Goal: Use online tool/utility: Utilize a website feature to perform a specific function

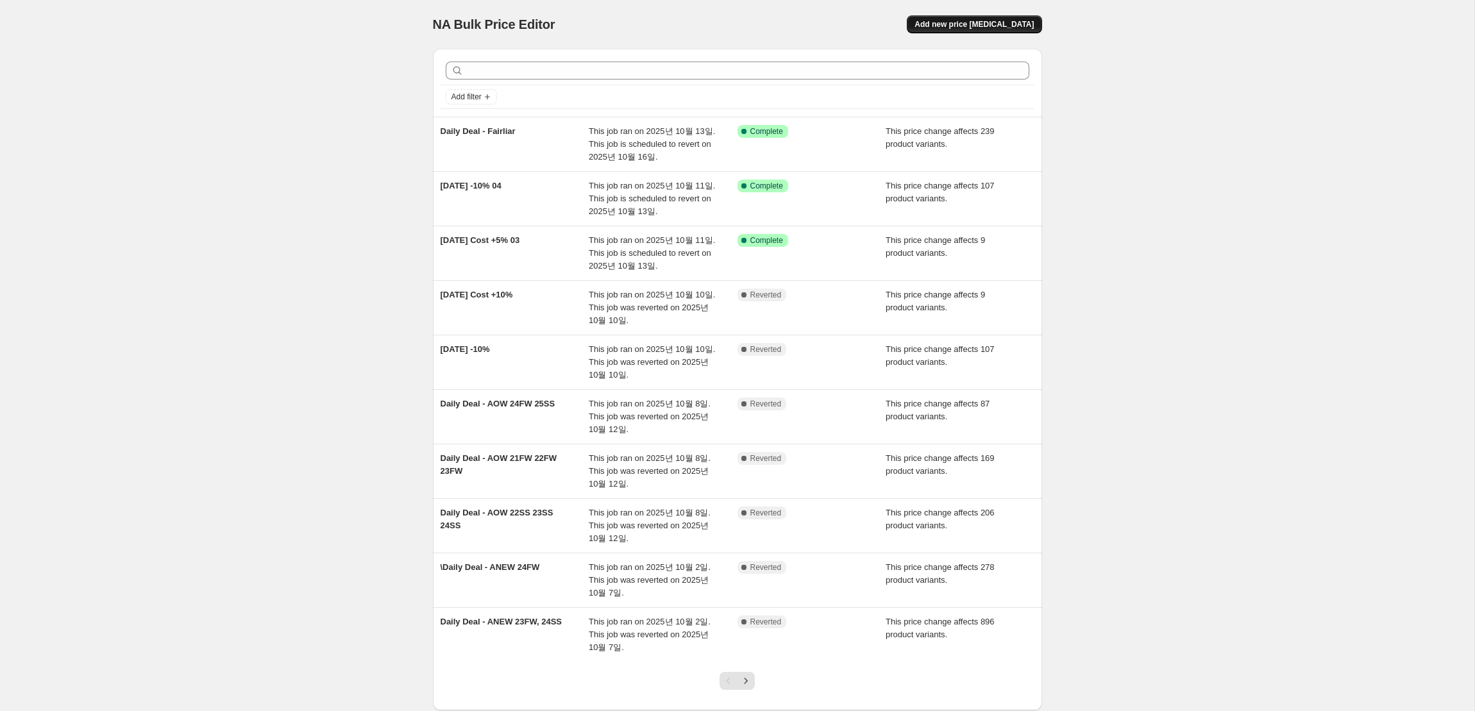
click at [973, 23] on span "Add new price [MEDICAL_DATA]" at bounding box center [974, 24] width 119 height 10
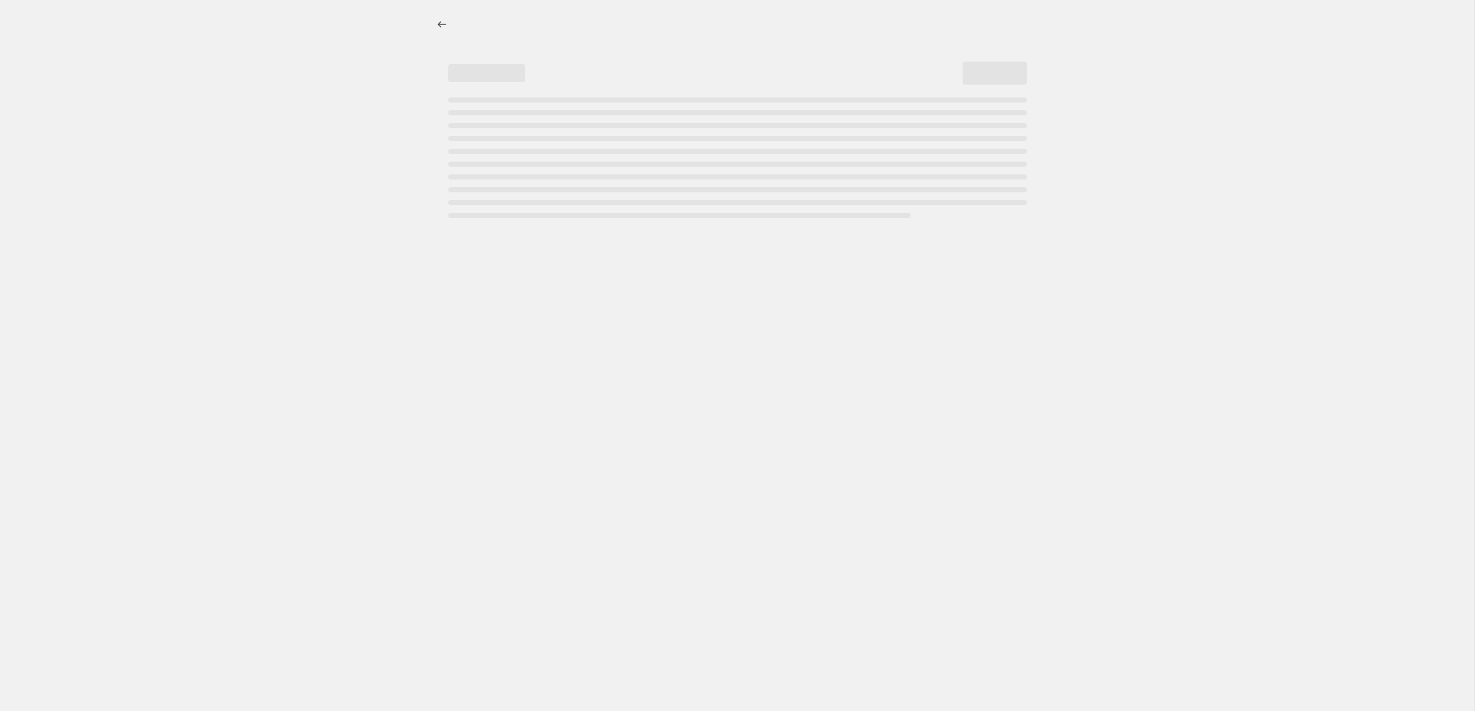
select select "percentage"
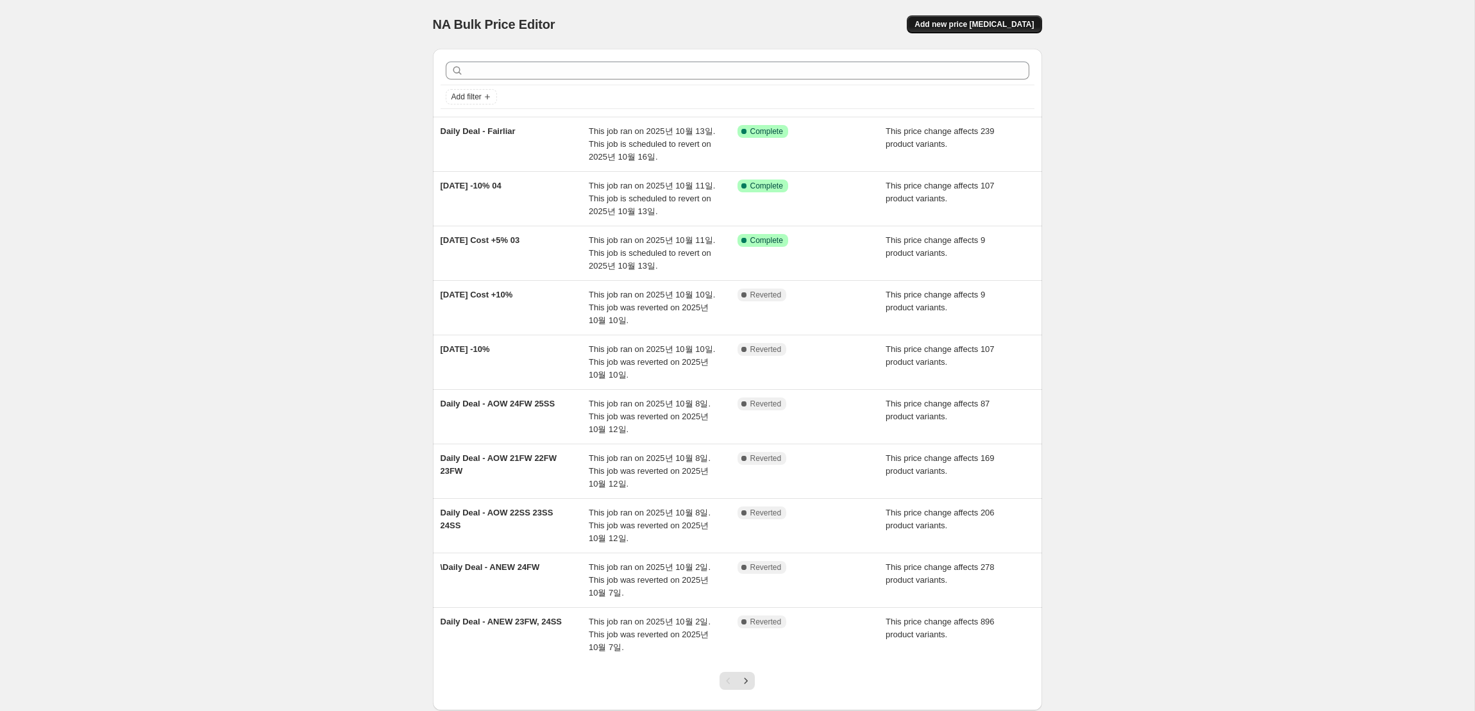
click at [958, 31] on button "Add new price [MEDICAL_DATA]" at bounding box center [974, 24] width 135 height 18
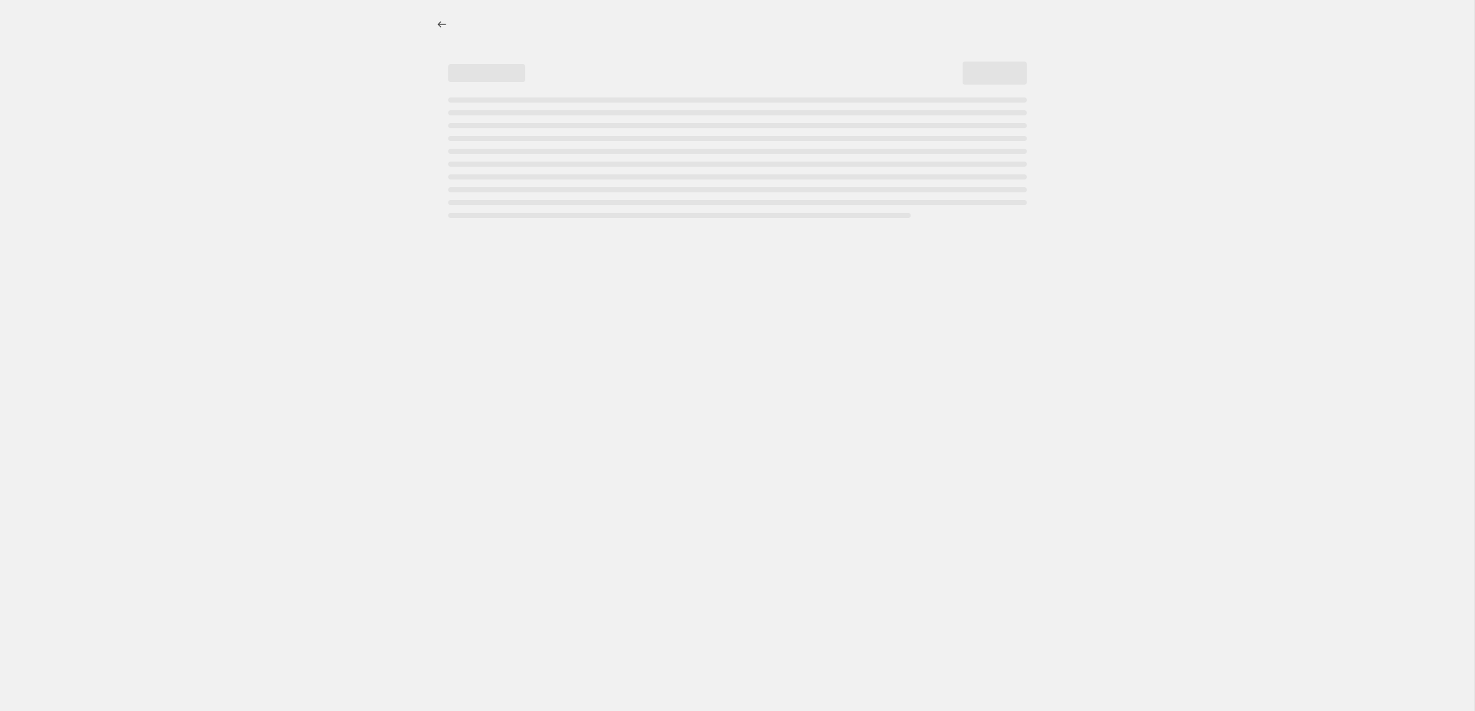
select select "percentage"
